Goal: Transaction & Acquisition: Purchase product/service

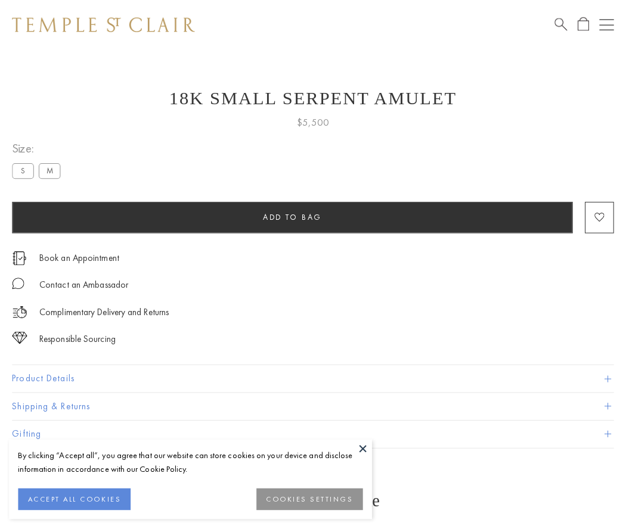
scroll to position [48, 0]
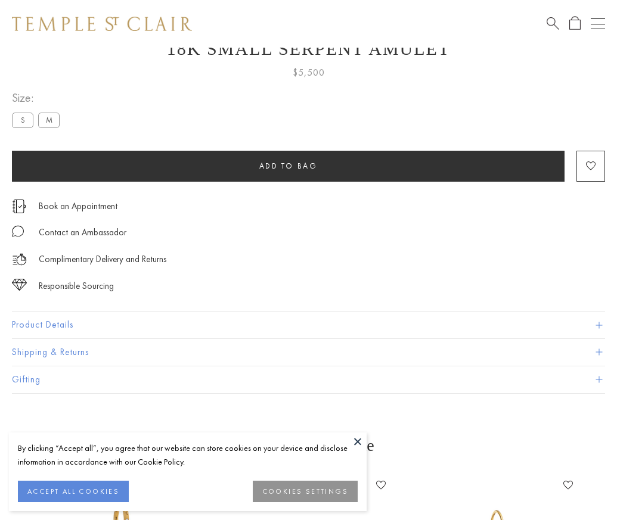
click at [288, 166] on span "Add to bag" at bounding box center [288, 166] width 58 height 10
